Goal: Task Accomplishment & Management: Manage account settings

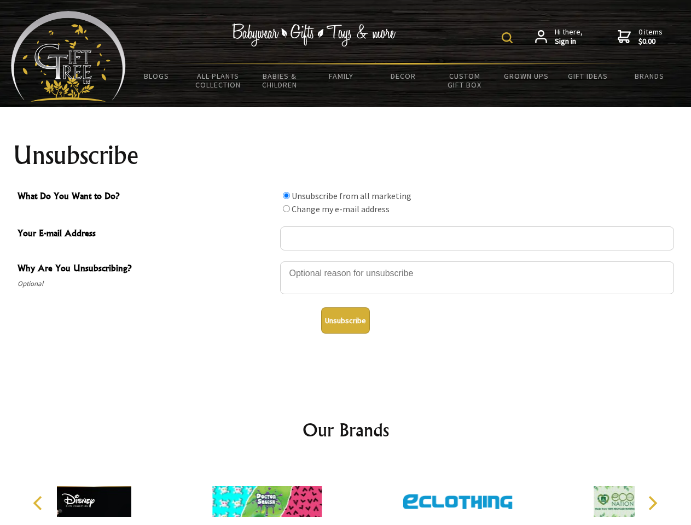
click at [509, 38] on img at bounding box center [507, 37] width 11 height 11
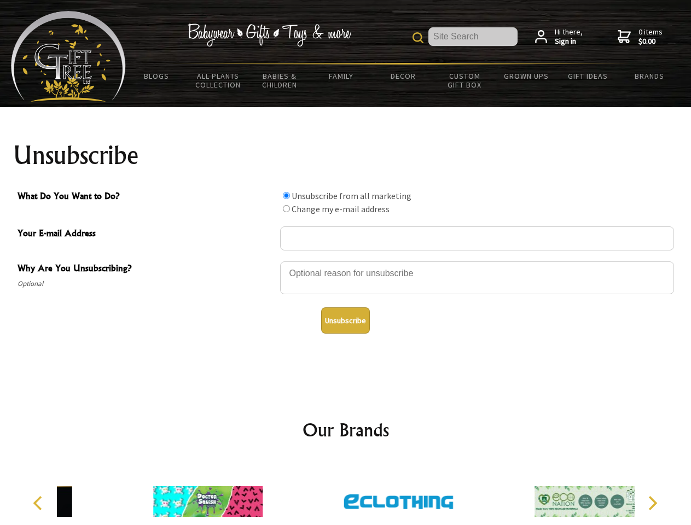
click at [346, 261] on div at bounding box center [477, 279] width 394 height 38
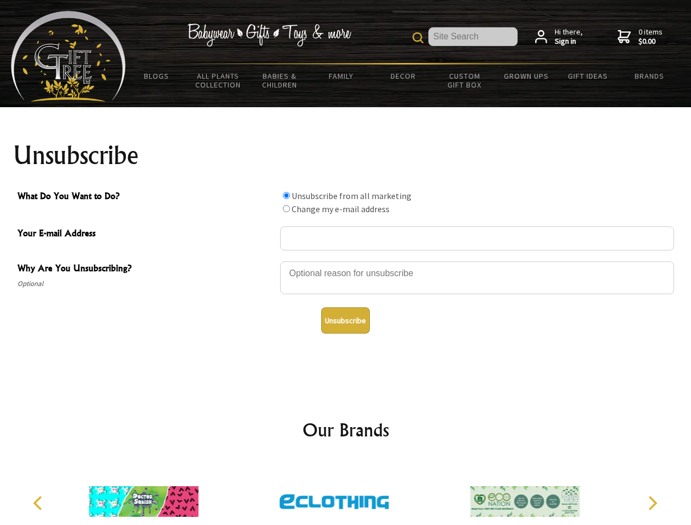
click at [286, 195] on input "What Do You Want to Do?" at bounding box center [286, 195] width 7 height 7
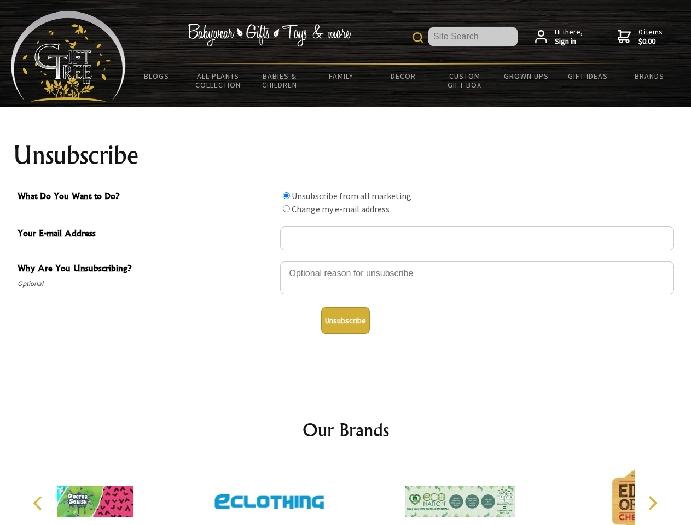
click at [286, 208] on input "What Do You Want to Do?" at bounding box center [286, 208] width 7 height 7
radio input "true"
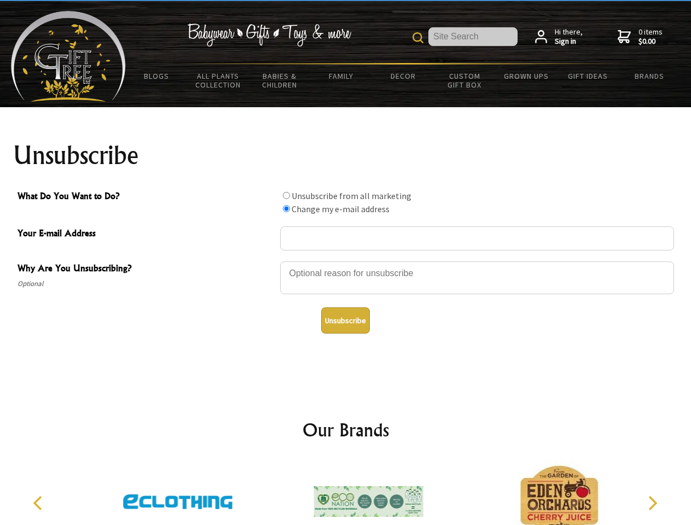
click at [345, 321] on button "Unsubscribe" at bounding box center [345, 320] width 49 height 26
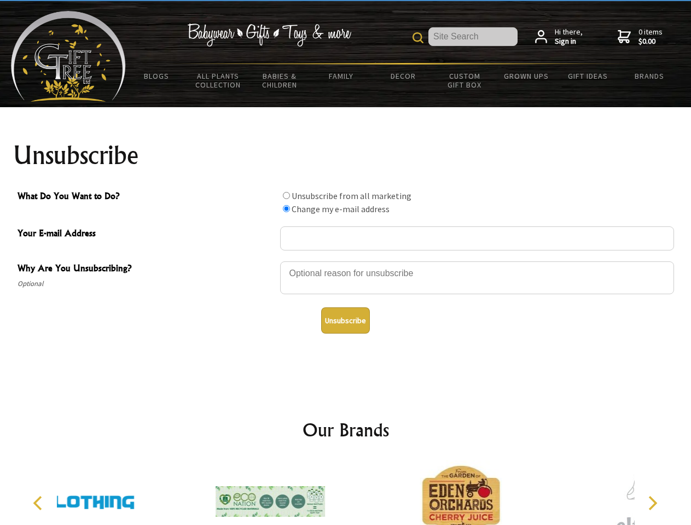
click at [346, 493] on div at bounding box center [270, 503] width 190 height 85
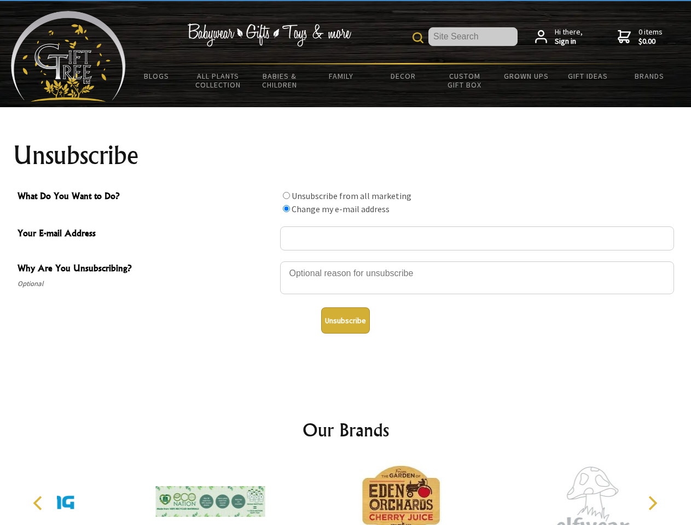
click at [39, 503] on icon "Previous" at bounding box center [39, 503] width 14 height 14
click at [652, 503] on icon "Next" at bounding box center [651, 503] width 14 height 14
